Goal: Book appointment/travel/reservation

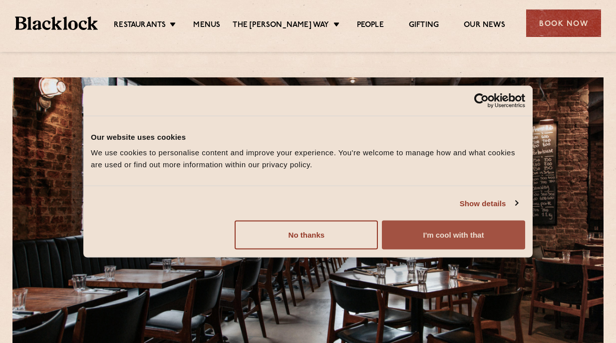
click at [460, 235] on button "I'm cool with that" at bounding box center [453, 235] width 143 height 29
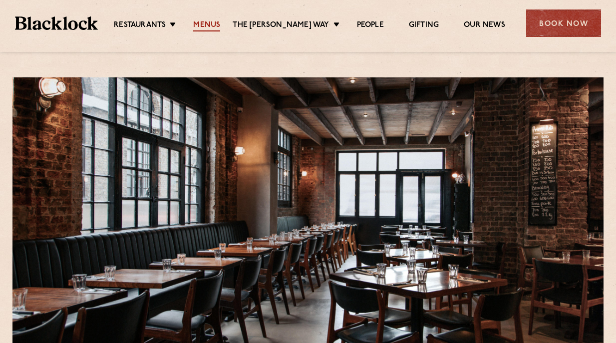
click at [220, 24] on link "Menus" at bounding box center [206, 25] width 27 height 11
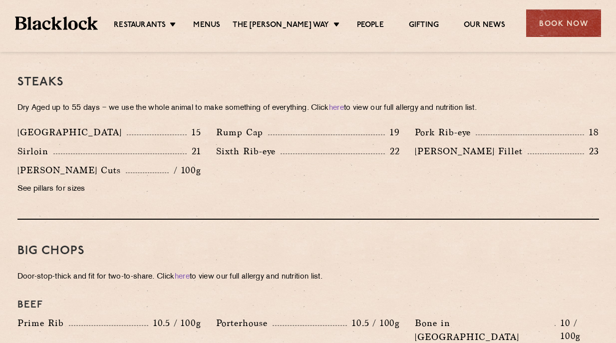
scroll to position [949, 0]
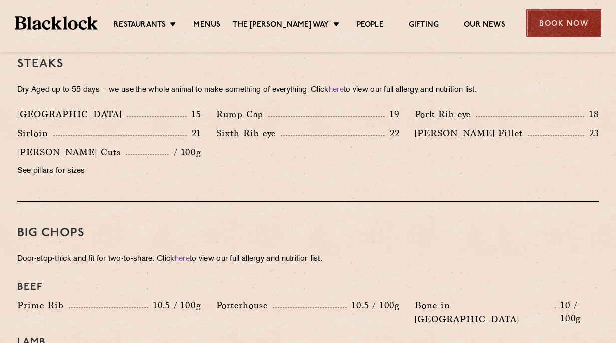
click at [569, 25] on div "Book Now" at bounding box center [563, 22] width 75 height 27
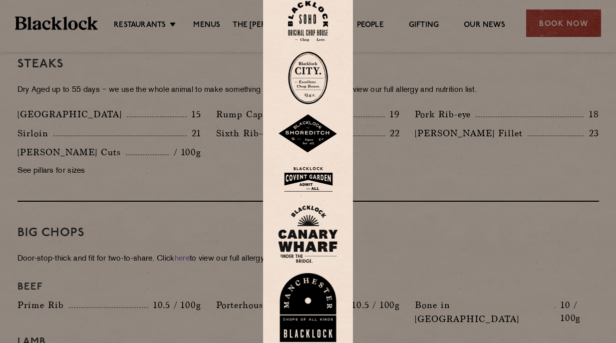
click at [318, 134] on img at bounding box center [308, 133] width 60 height 39
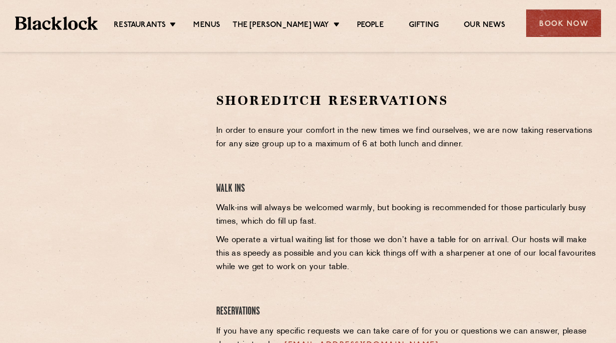
scroll to position [300, 0]
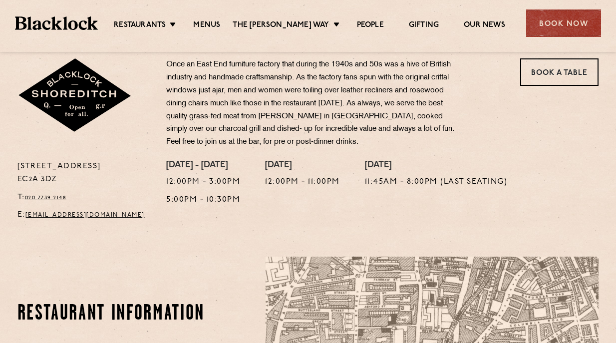
scroll to position [350, 0]
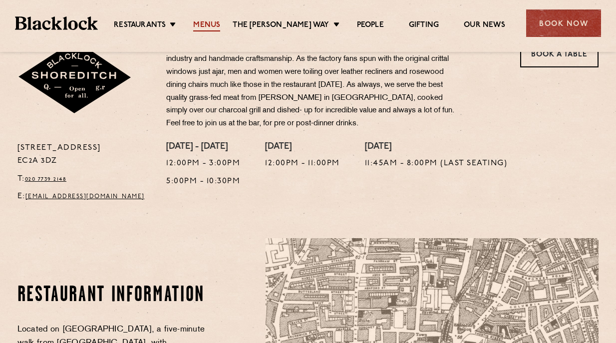
click at [218, 23] on link "Menus" at bounding box center [206, 25] width 27 height 11
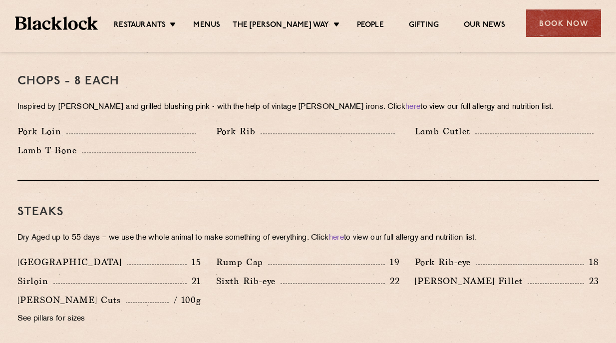
scroll to position [799, 0]
